Goal: Transaction & Acquisition: Purchase product/service

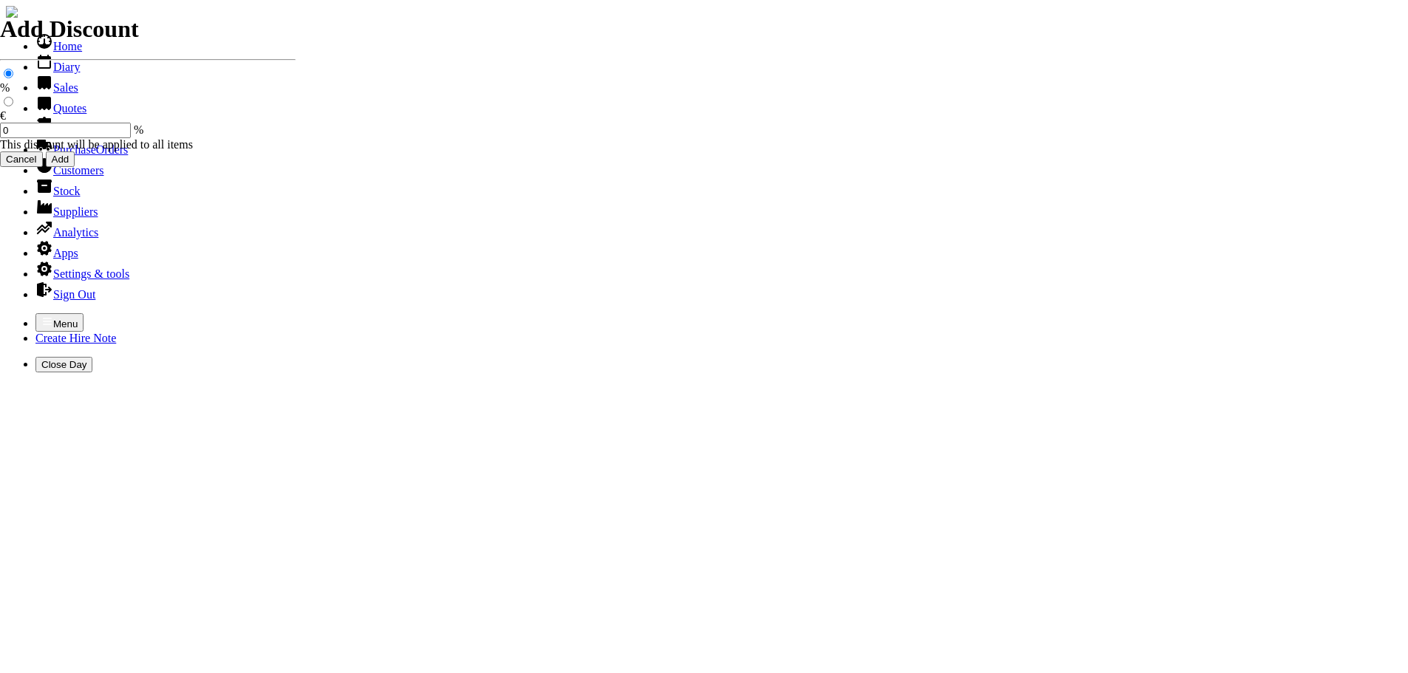
select select "HO"
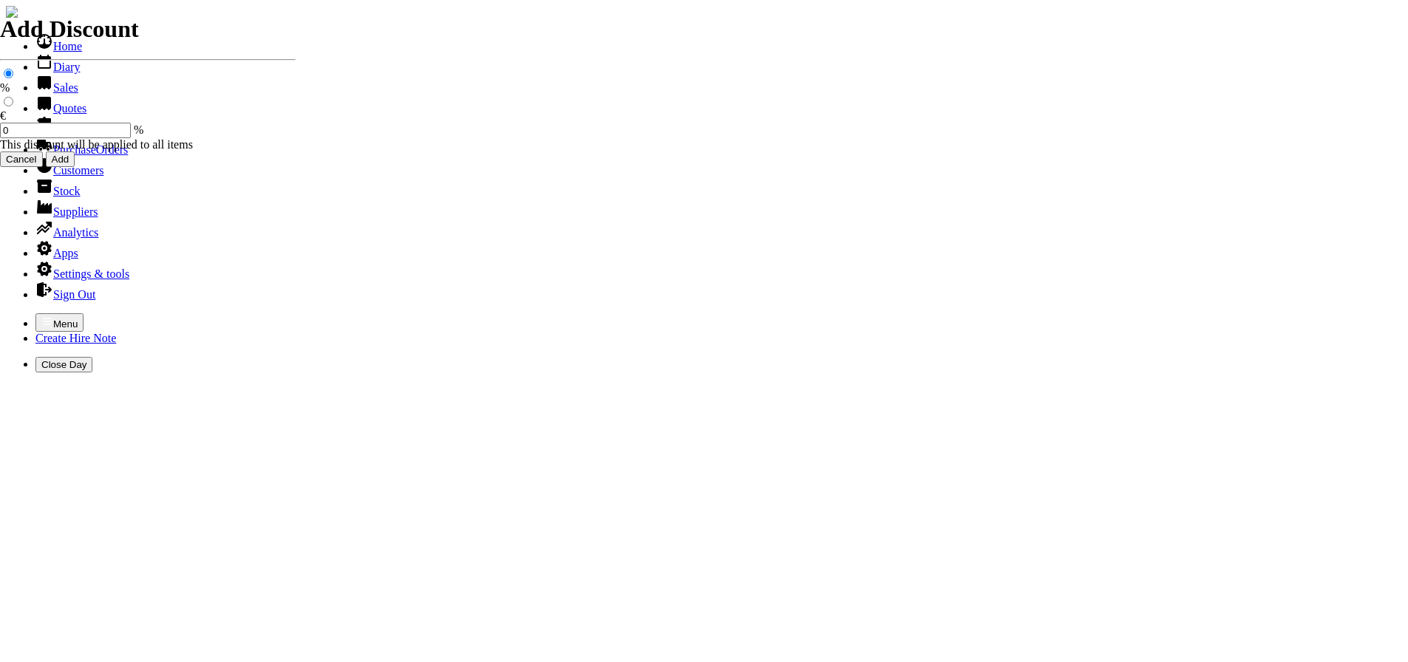
click at [74, 177] on link "Customers" at bounding box center [69, 170] width 68 height 13
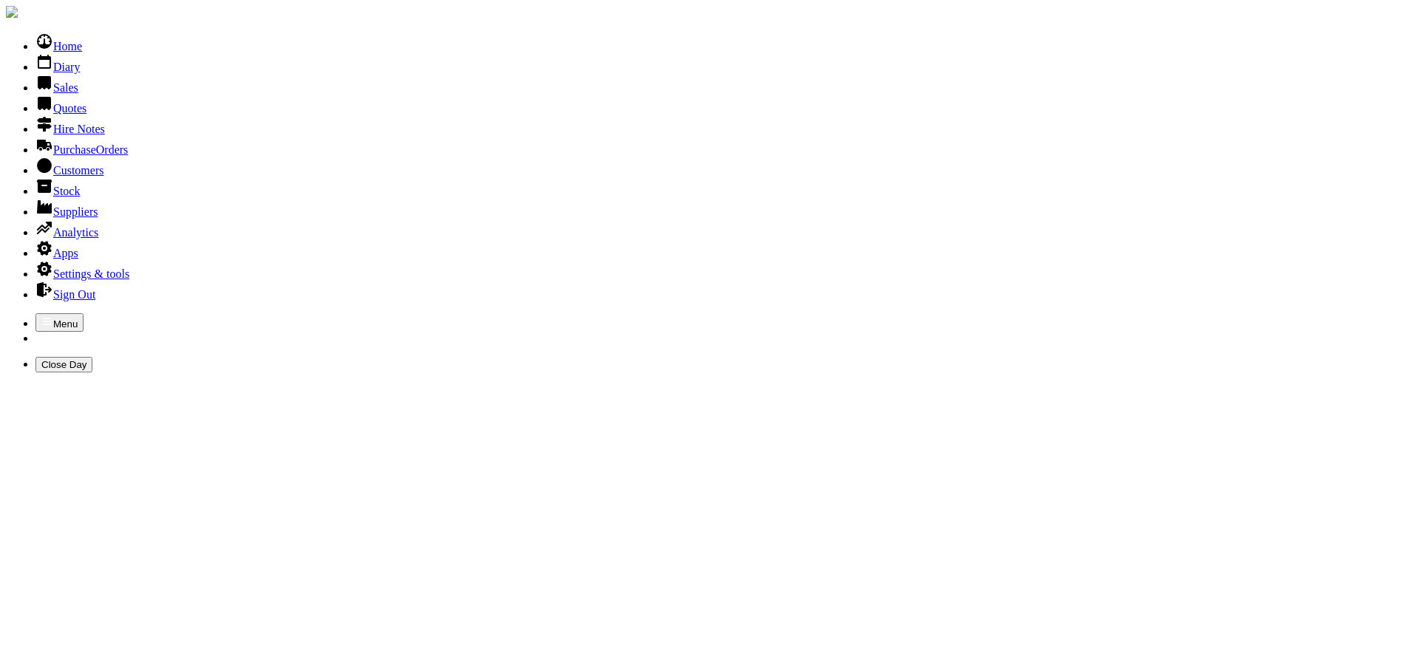
type input "[PERSON_NAME]"
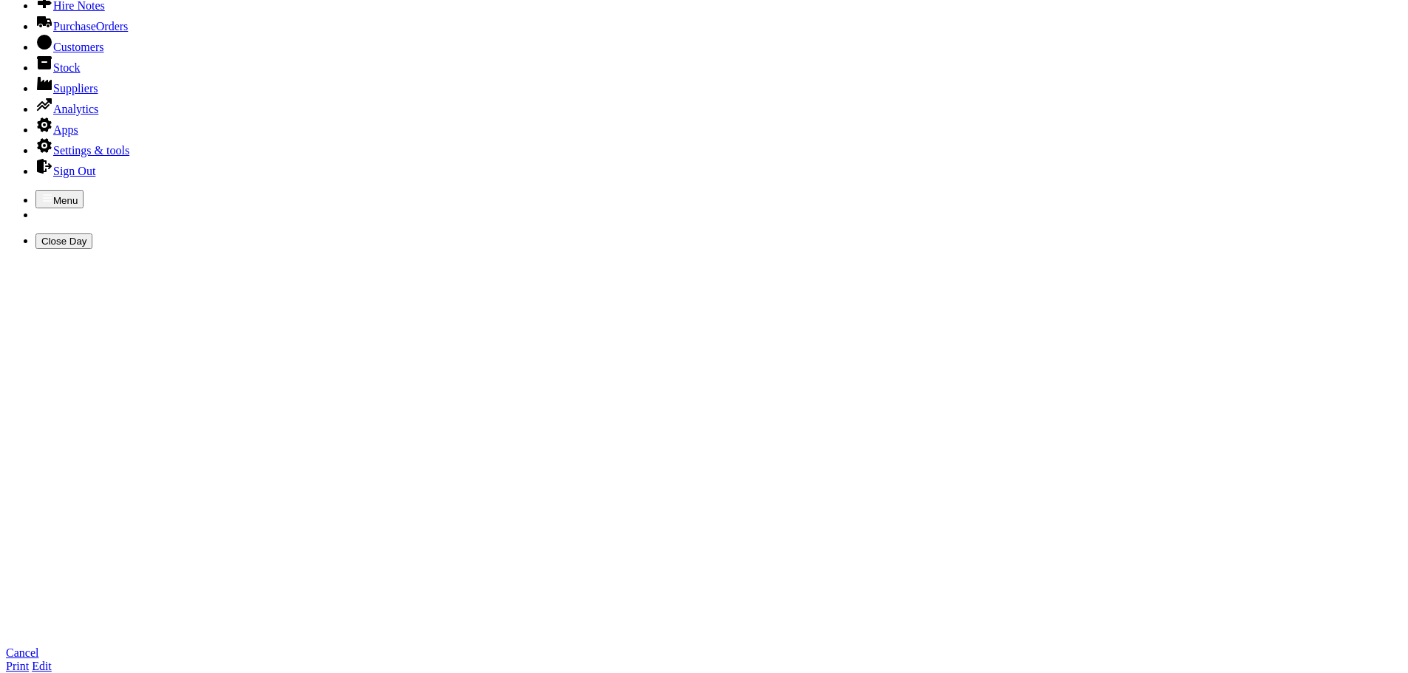
scroll to position [222, 0]
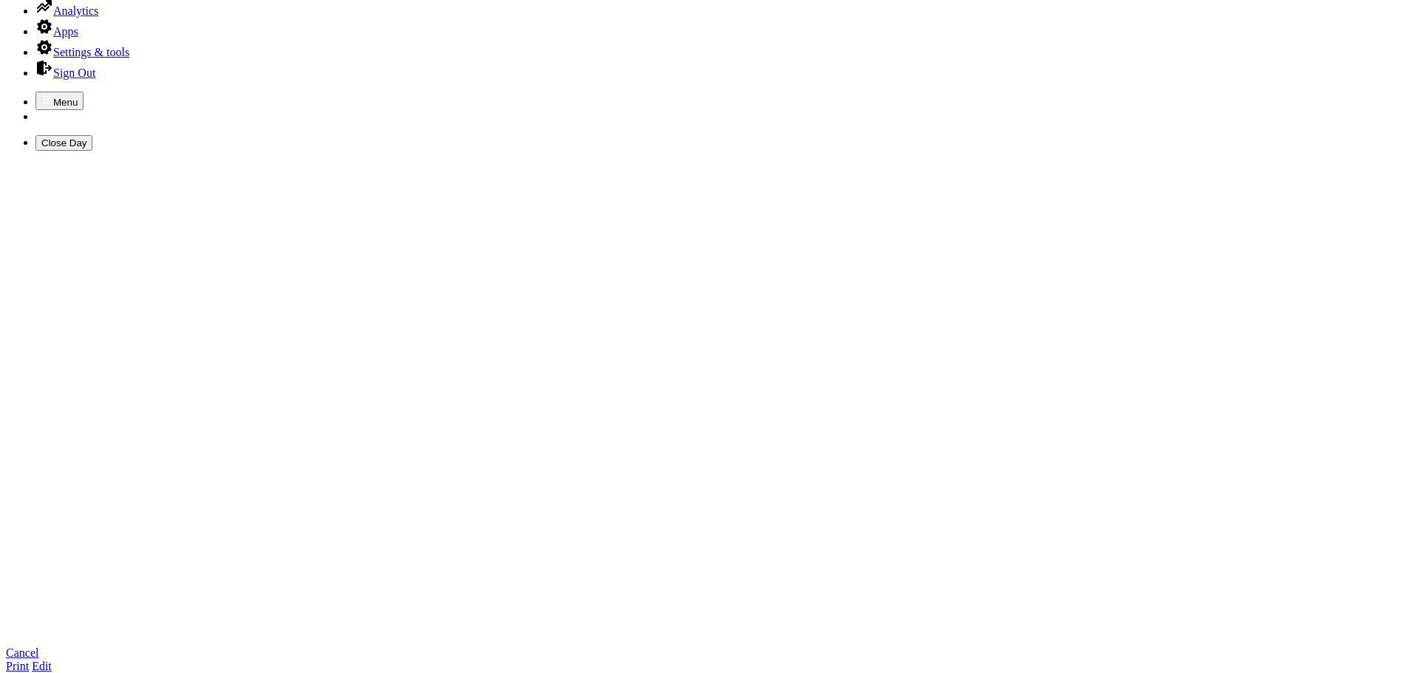
type textarea "gate code 2412 karenahoward@hotmail.com"
type input "k"
type input "n"
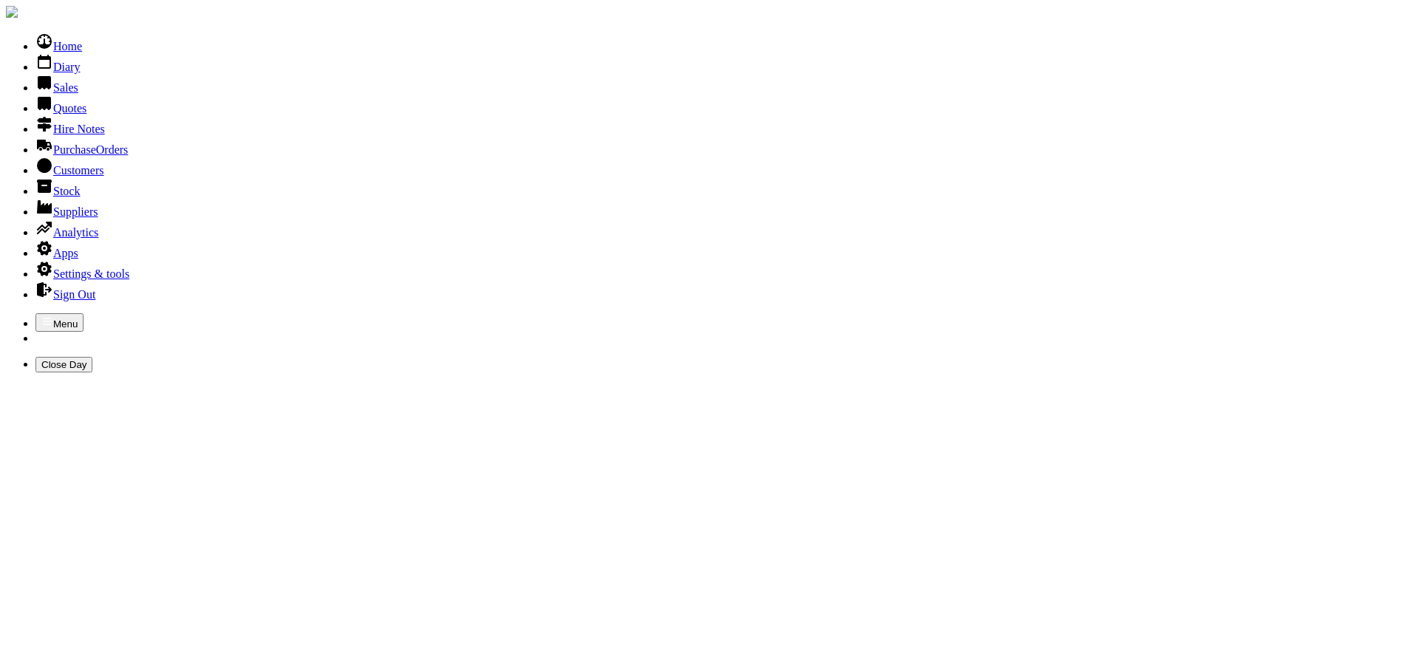
type input "[PERSON_NAME]"
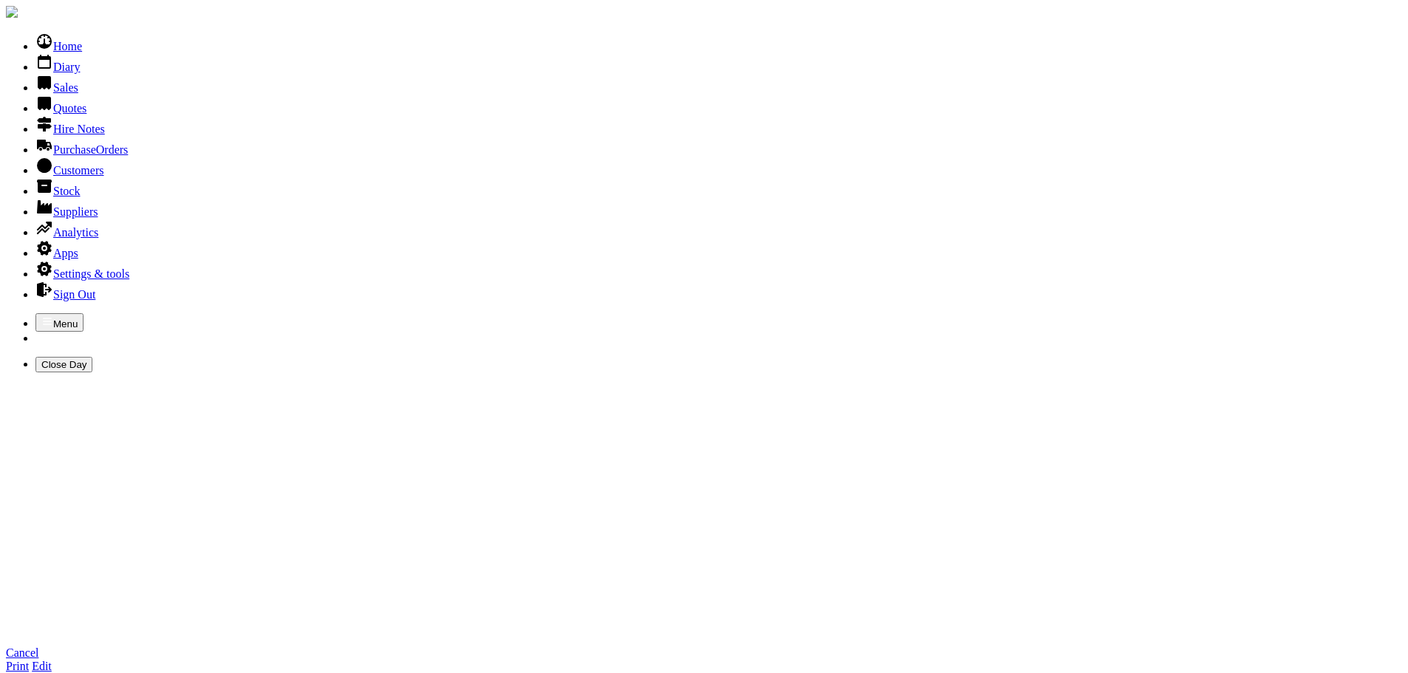
type input "niall@howard.ie"
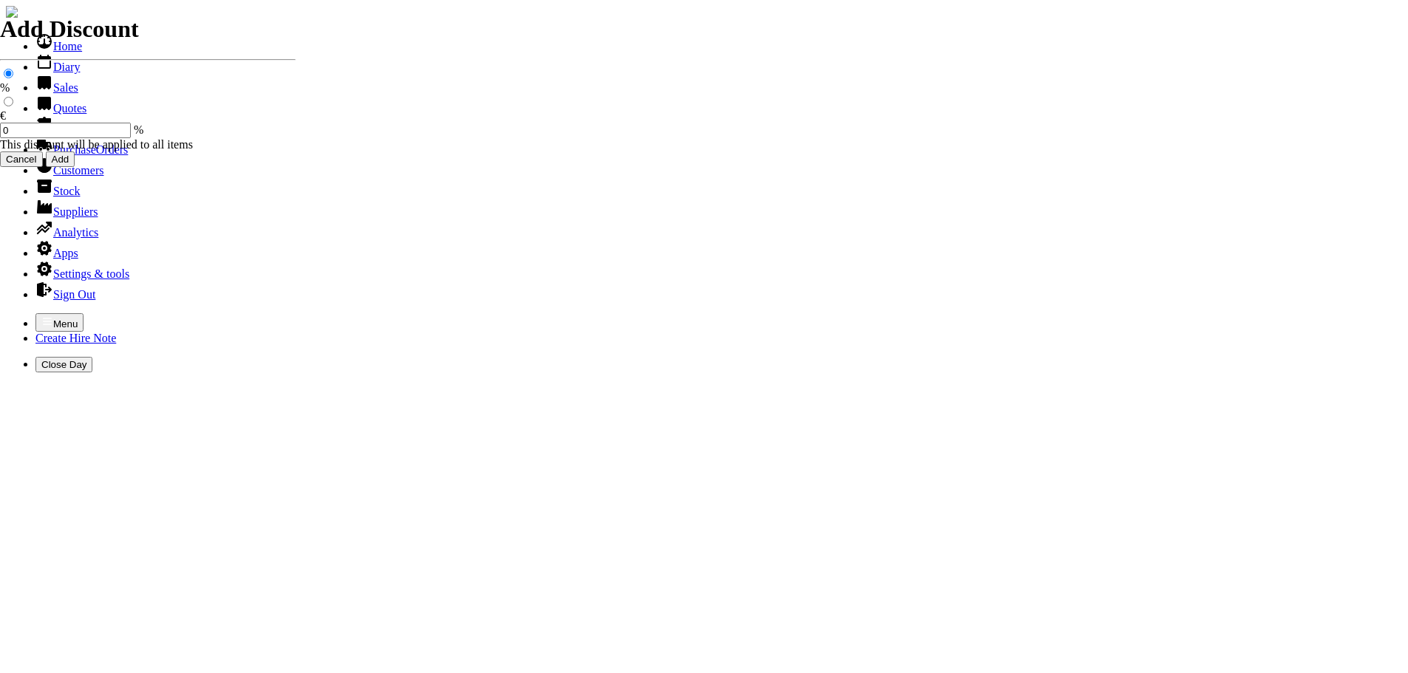
select select "HO"
click at [43, 318] on icon "button" at bounding box center [47, 321] width 9 height 7
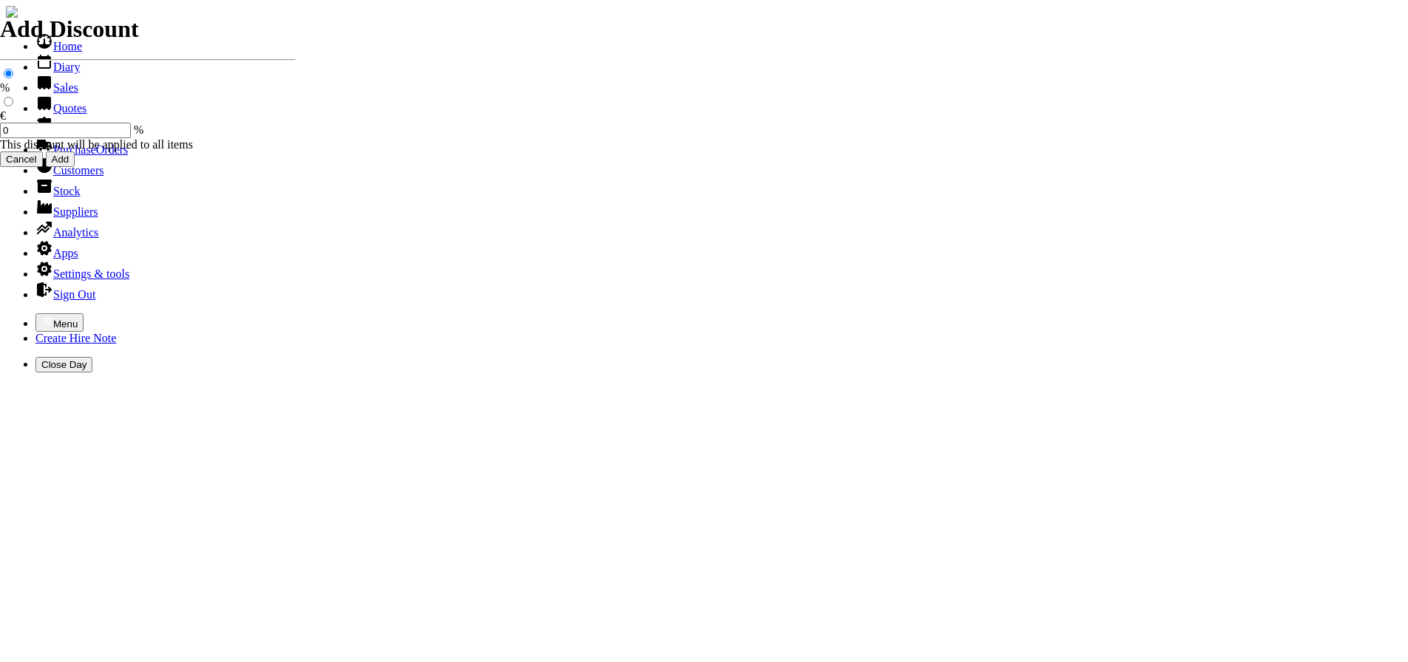
click at [50, 94] on link "Sales" at bounding box center [56, 87] width 43 height 13
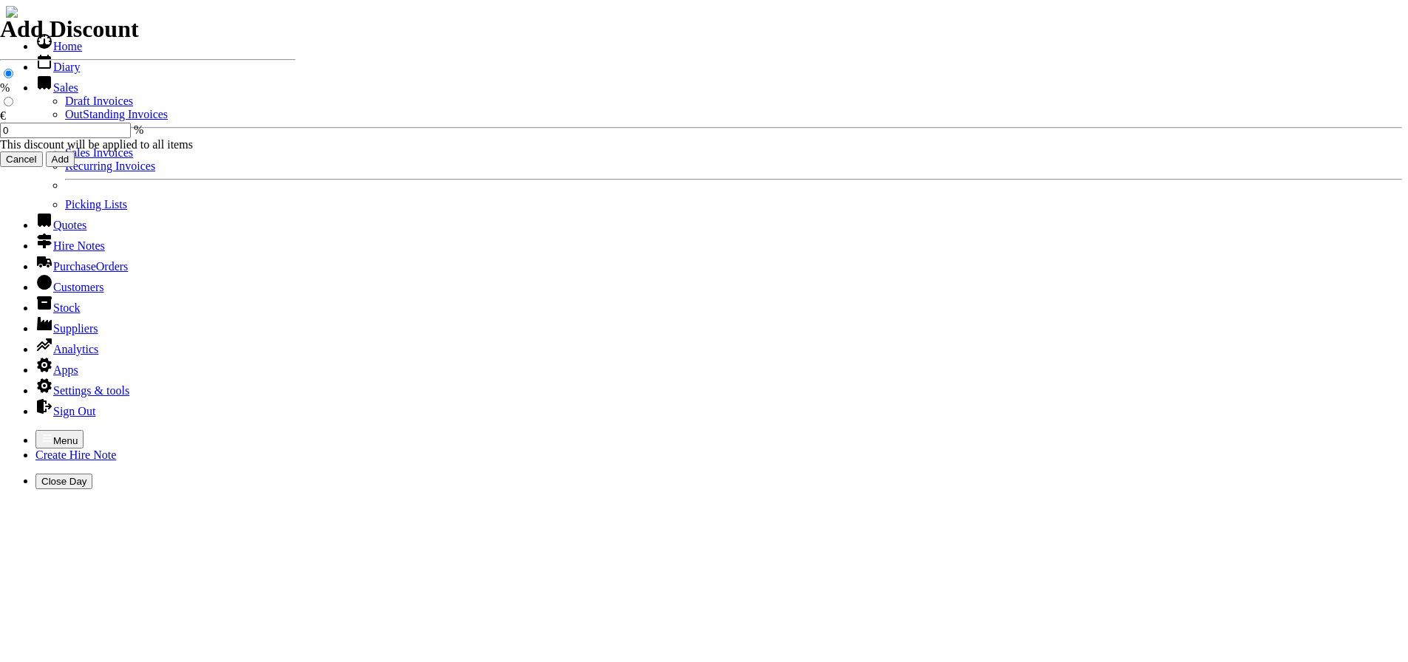
click at [65, 159] on link "Sales Invoices" at bounding box center [99, 152] width 68 height 13
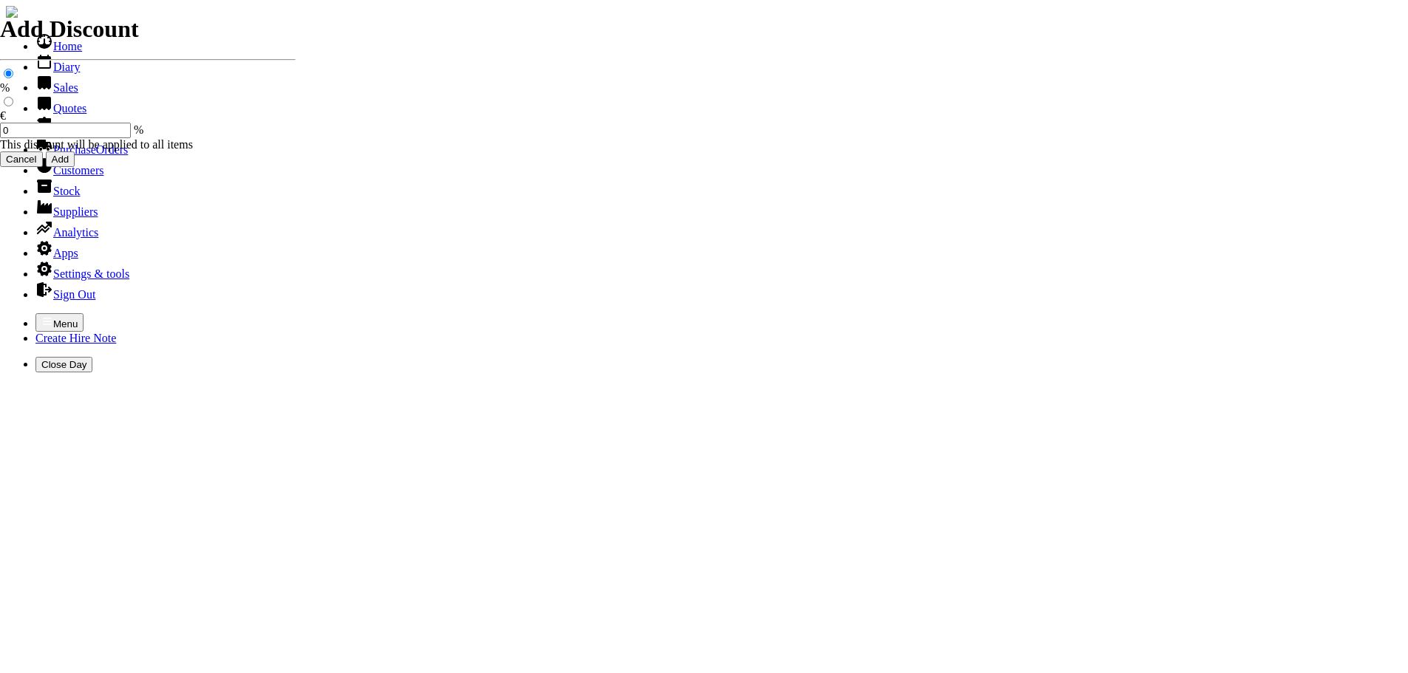
select select "HO"
type input "howard"
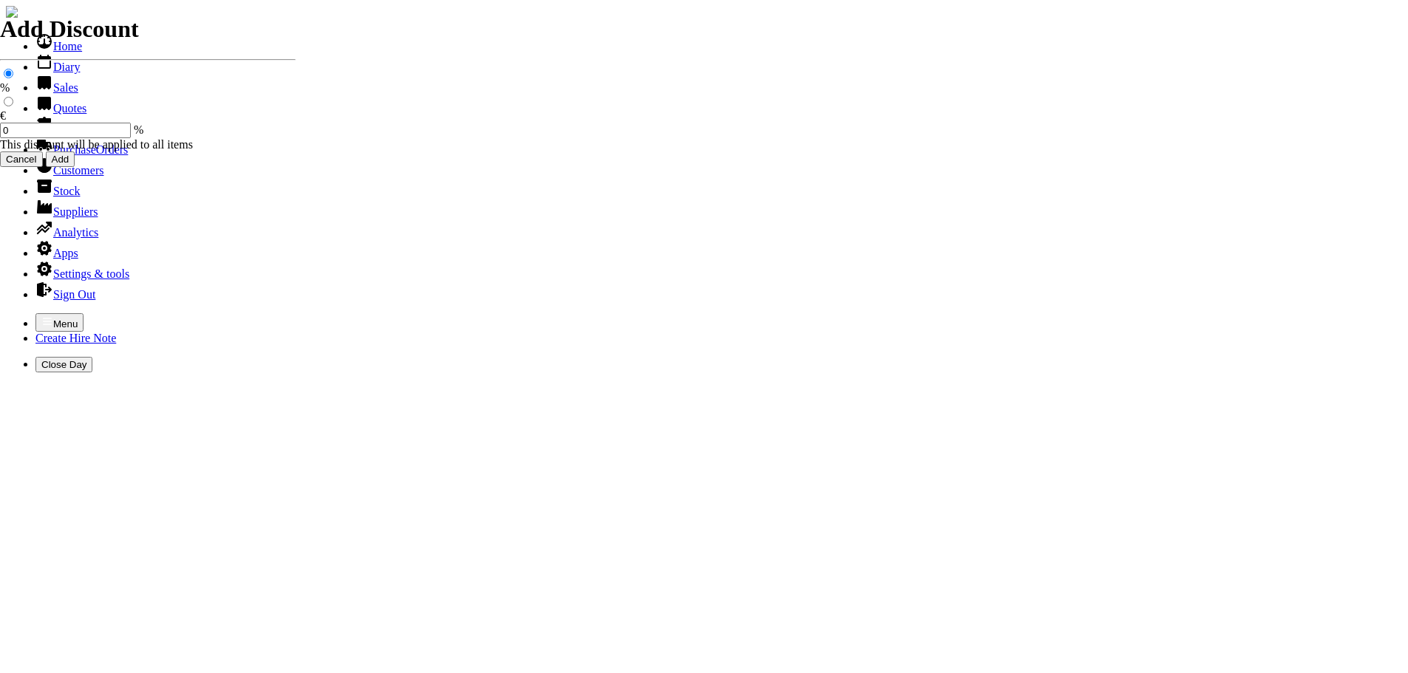
type input "h"
type input "NIALL"
type input "Repairs"
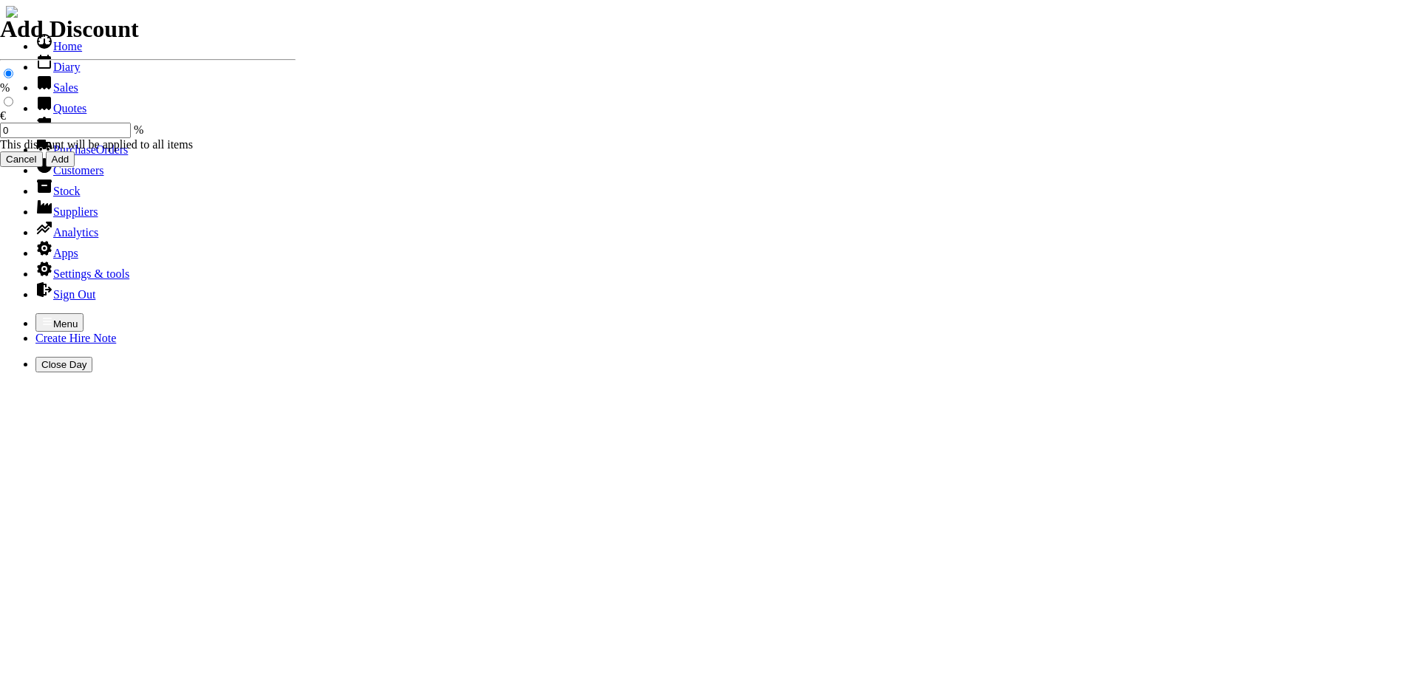
select select "2"
type input "Repairs TO SPARTAN ZERO TURN RIDE ON LAWNMOER"
type textarea "Nature of Repair: NEW SPARK PLUGS X 2 / NEW OIL FILTER / NEW ENGINE OIL / NEW F…"
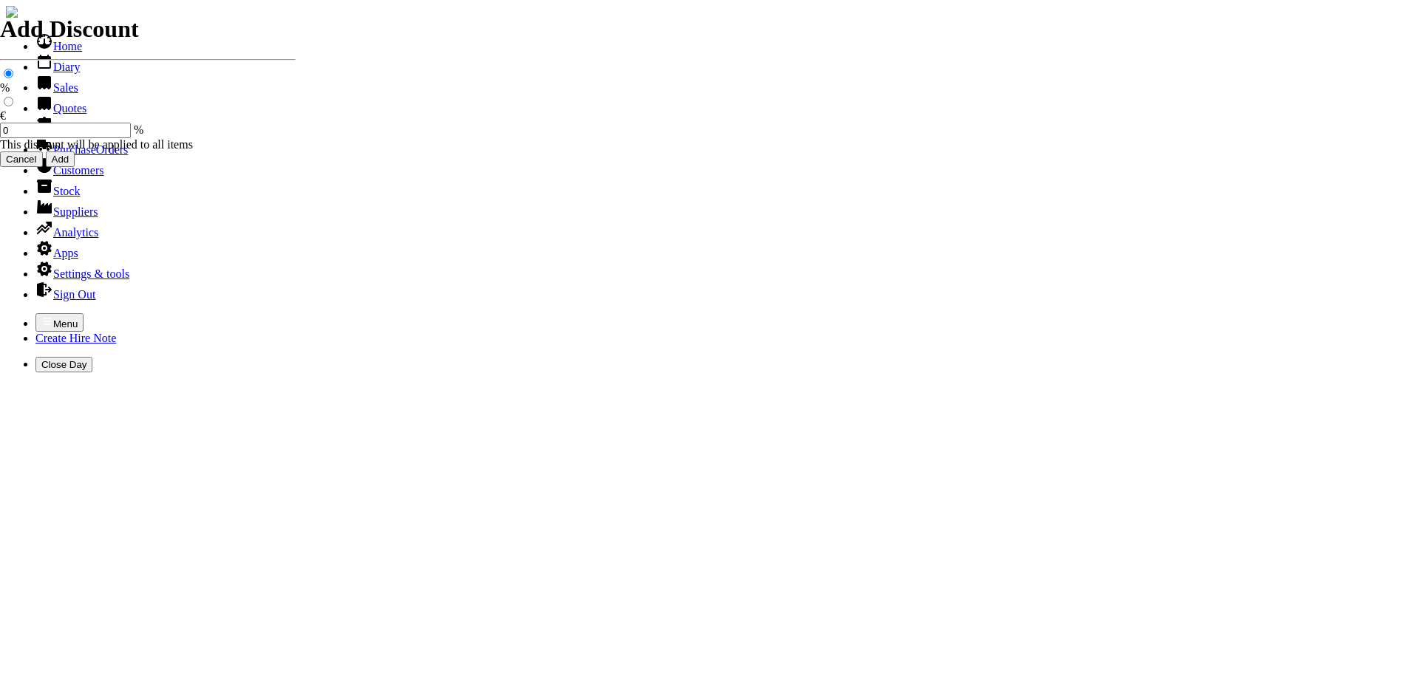
type input "217.87"
type input "101467"
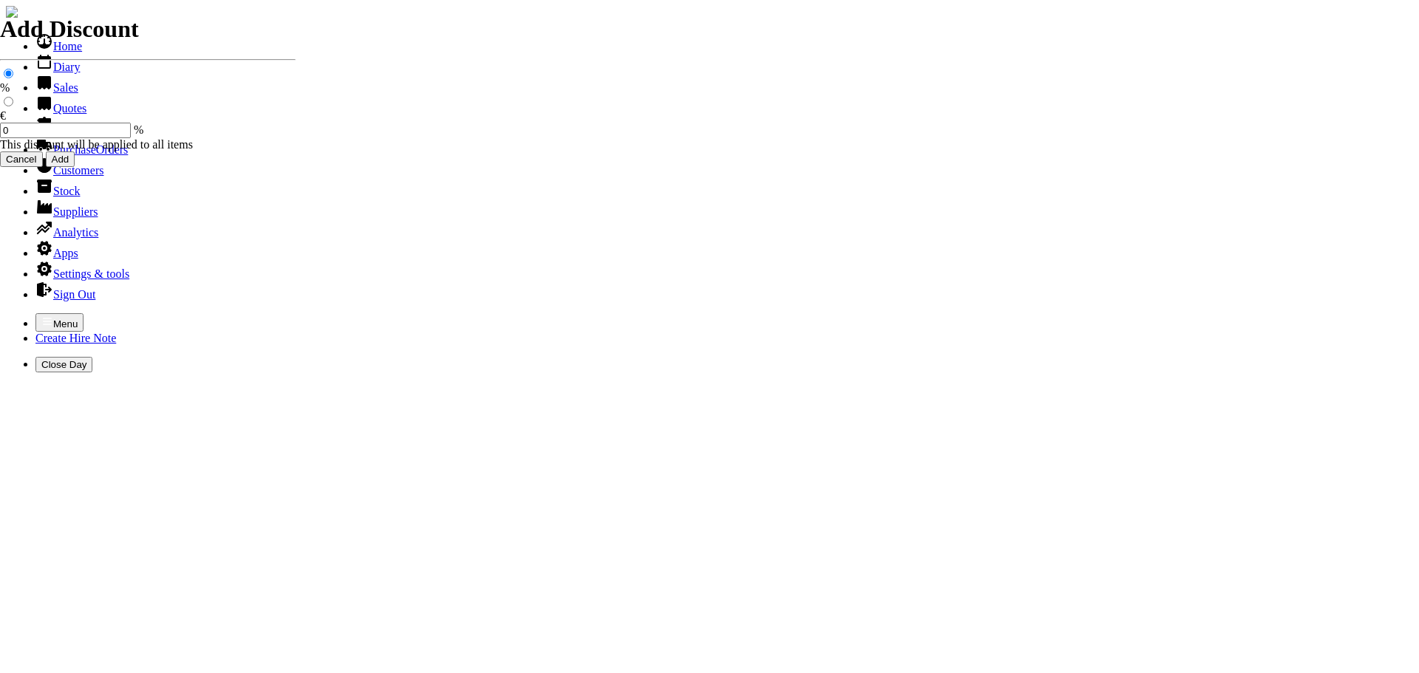
type input "niall@howard.ie"
type input "KAREN"
select select "HO"
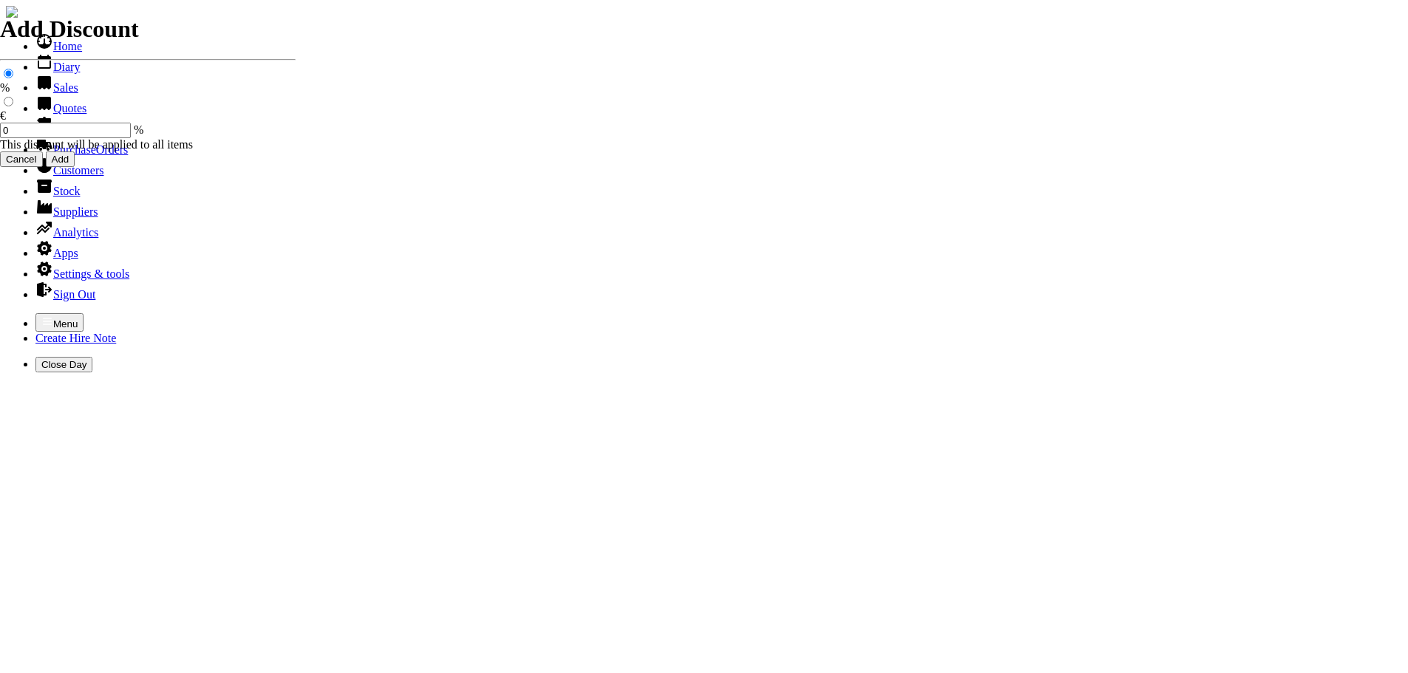
click at [41, 316] on icon "button" at bounding box center [47, 322] width 12 height 12
